Goal: Communication & Community: Answer question/provide support

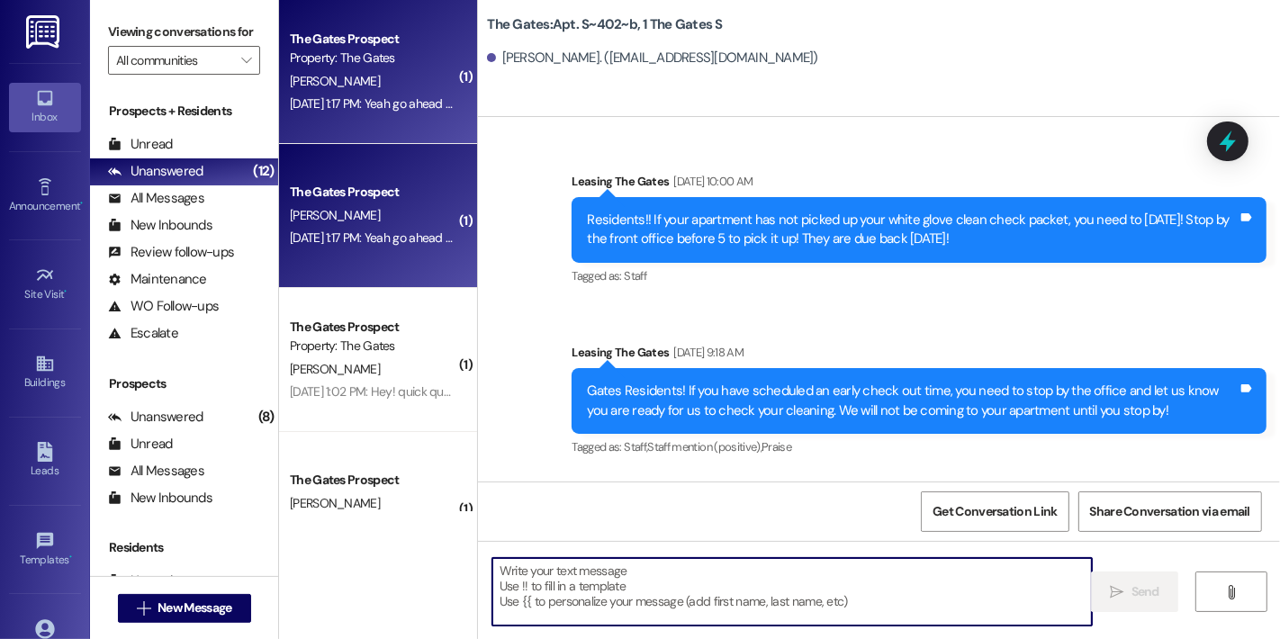
scroll to position [57374, 0]
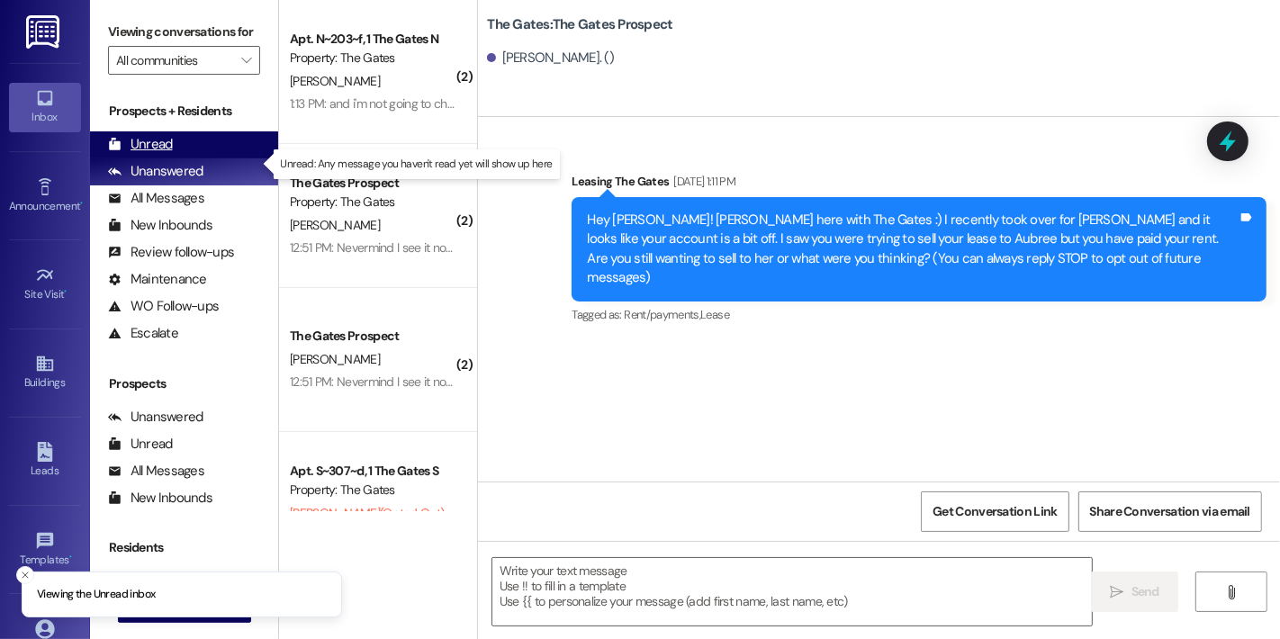
click at [160, 154] on div "Unread" at bounding box center [140, 144] width 65 height 19
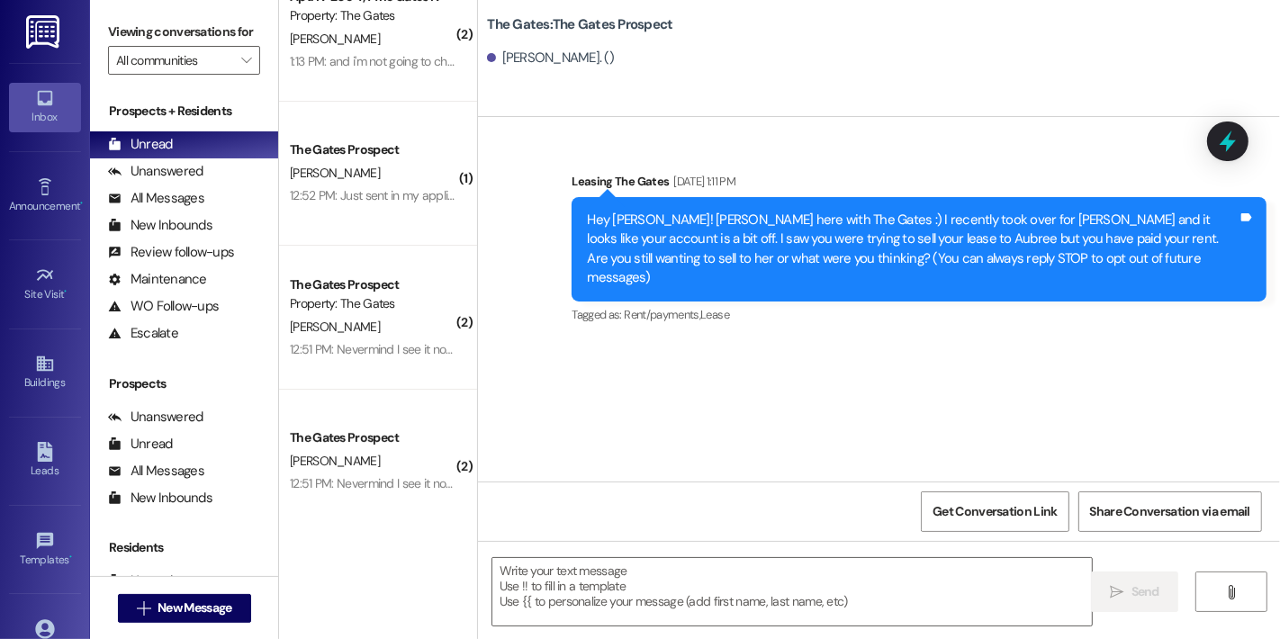
scroll to position [65, 0]
